Goal: Find specific page/section: Find specific page/section

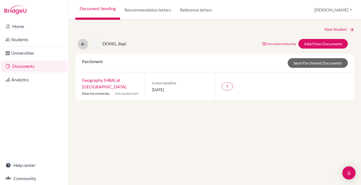
click at [83, 46] on icon at bounding box center [82, 43] width 5 height 5
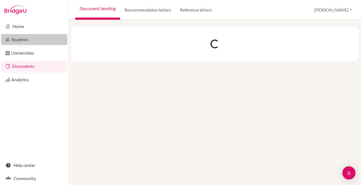
click at [18, 40] on link "Students" at bounding box center [34, 39] width 66 height 11
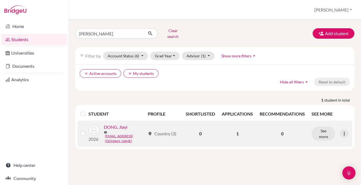
click at [112, 127] on link "DONG, Jiayi" at bounding box center [116, 127] width 24 height 7
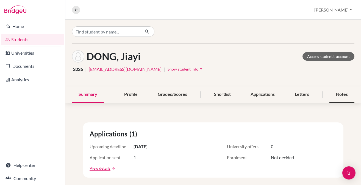
click at [336, 91] on div "Notes" at bounding box center [341, 94] width 25 height 16
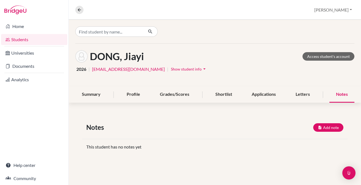
click at [22, 41] on link "Students" at bounding box center [34, 39] width 66 height 11
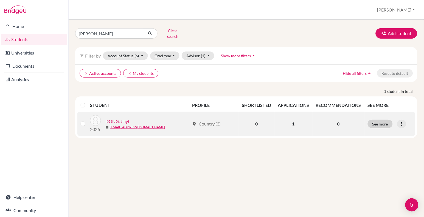
click at [360, 120] on button "See more" at bounding box center [380, 124] width 25 height 9
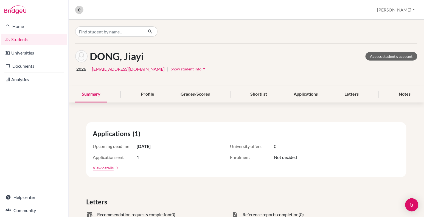
click at [77, 7] on icon at bounding box center [79, 9] width 5 height 5
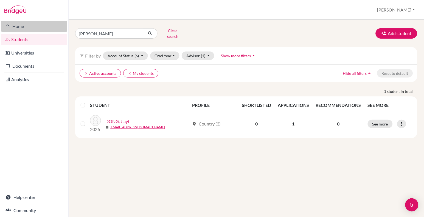
click at [21, 25] on link "Home" at bounding box center [34, 26] width 66 height 11
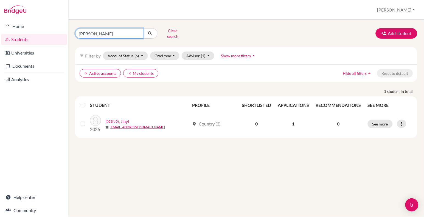
click at [100, 31] on input "[PERSON_NAME]" at bounding box center [109, 33] width 68 height 10
type input "D"
click at [171, 29] on button "Clear search" at bounding box center [173, 33] width 30 height 14
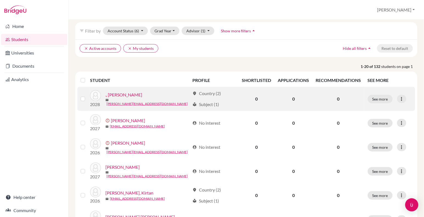
scroll to position [22, 0]
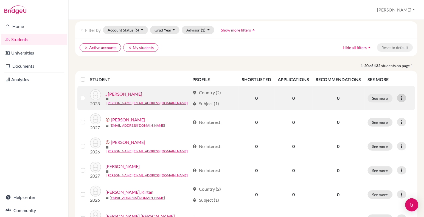
click at [402, 96] on icon at bounding box center [401, 98] width 5 height 5
click at [385, 116] on button "Send Message" at bounding box center [378, 118] width 43 height 9
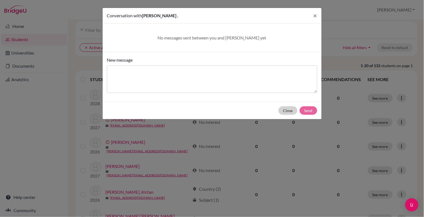
click at [285, 109] on button "Close" at bounding box center [288, 110] width 19 height 9
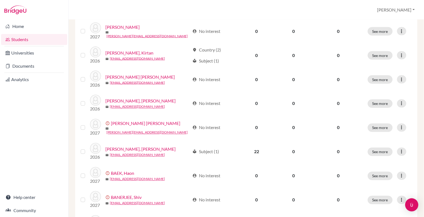
scroll to position [163, 0]
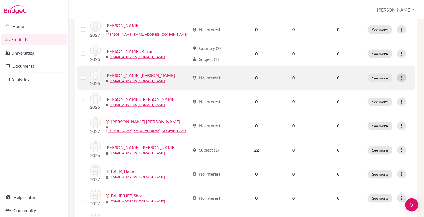
click at [402, 76] on icon at bounding box center [401, 77] width 5 height 5
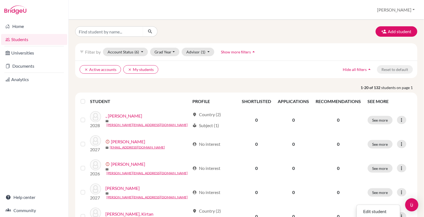
scroll to position [0, 0]
click at [112, 28] on input "Find student by name..." at bounding box center [109, 31] width 68 height 10
type input "Dong Jia"
click at [150, 31] on button "submit" at bounding box center [150, 31] width 15 height 10
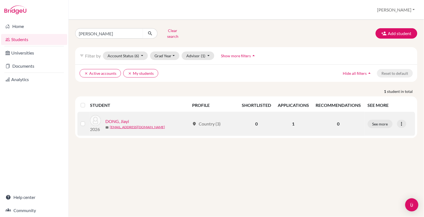
click at [122, 118] on link "DONG, Jiayi" at bounding box center [117, 121] width 24 height 7
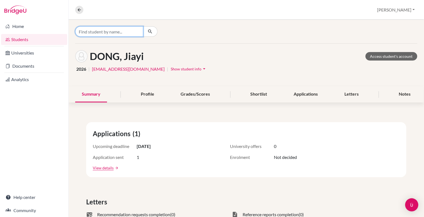
click at [105, 35] on input "Find student by name..." at bounding box center [109, 31] width 68 height 10
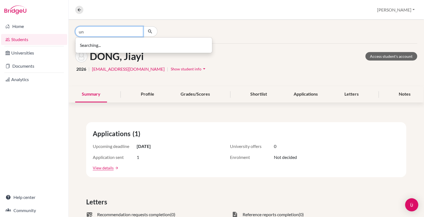
type input "u"
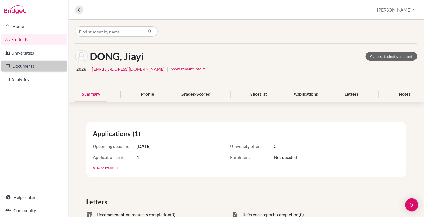
click at [21, 65] on link "Documents" at bounding box center [34, 66] width 66 height 11
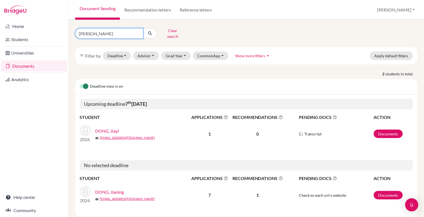
click at [100, 34] on input "[PERSON_NAME]" at bounding box center [109, 33] width 68 height 10
type input "D"
type input "kohli dev"
click at [150, 31] on button "submit" at bounding box center [150, 33] width 15 height 10
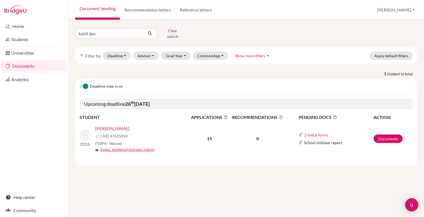
click at [117, 125] on link "[PERSON_NAME]" at bounding box center [112, 128] width 34 height 7
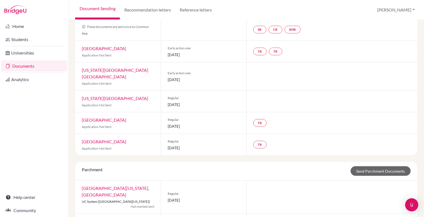
scroll to position [49, 0]
click at [262, 52] on link "TR" at bounding box center [259, 52] width 13 height 8
click at [277, 51] on link "TR" at bounding box center [275, 52] width 13 height 8
click at [259, 120] on link "TR" at bounding box center [259, 124] width 13 height 8
click at [261, 141] on link "TR" at bounding box center [259, 145] width 13 height 8
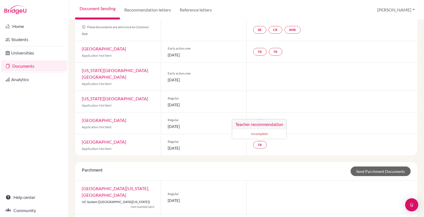
click at [72, 58] on div "KOHLI, Devansh Document status key TR Requirement. Document not uploaded yet. T…" at bounding box center [246, 119] width 355 height 198
